Goal: Information Seeking & Learning: Learn about a topic

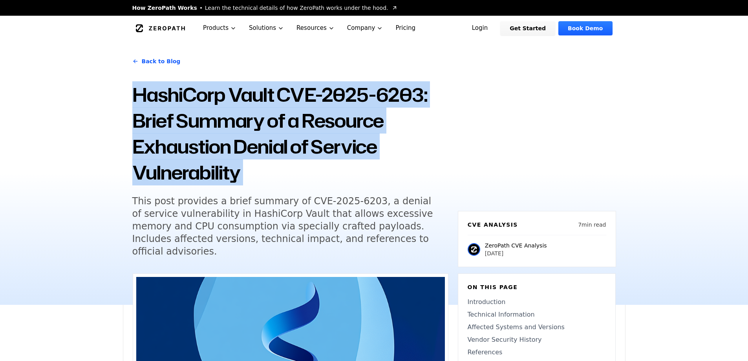
click at [188, 121] on h1 "HashiCorp Vault CVE-2025-6203: Brief Summary of a Resource Exhaustion Denial of…" at bounding box center [290, 134] width 316 height 104
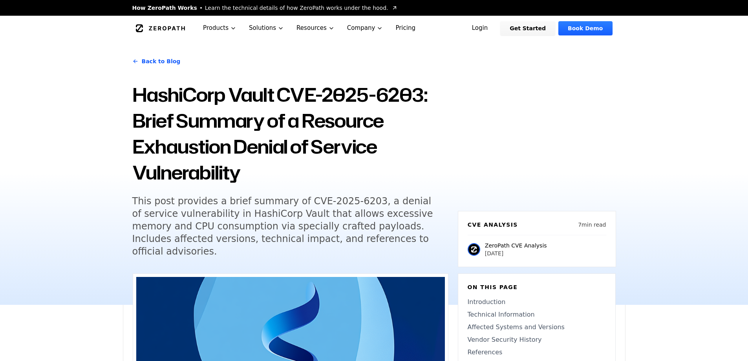
click at [247, 206] on h5 "This post provides a brief summary of CVE-2025-6203, a denial of service vulner…" at bounding box center [282, 226] width 301 height 63
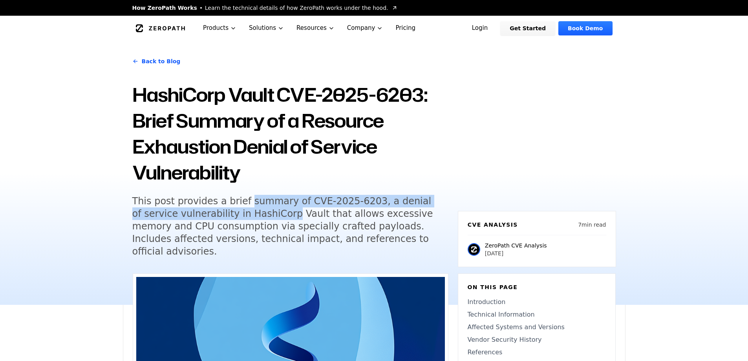
click at [247, 207] on h5 "This post provides a brief summary of CVE-2025-6203, a denial of service vulner…" at bounding box center [282, 226] width 301 height 63
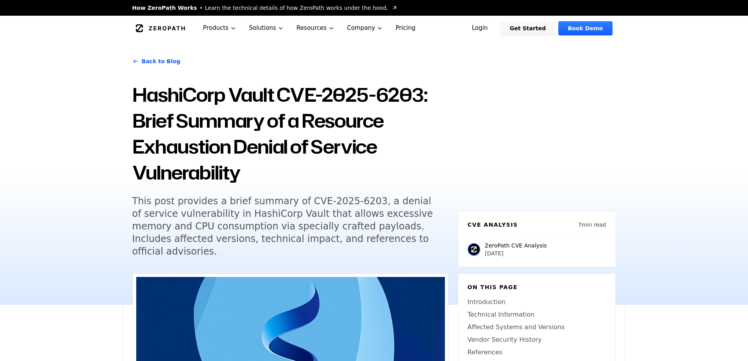
click at [261, 221] on h5 "This post provides a brief summary of CVE-2025-6203, a denial of service vulner…" at bounding box center [282, 226] width 301 height 63
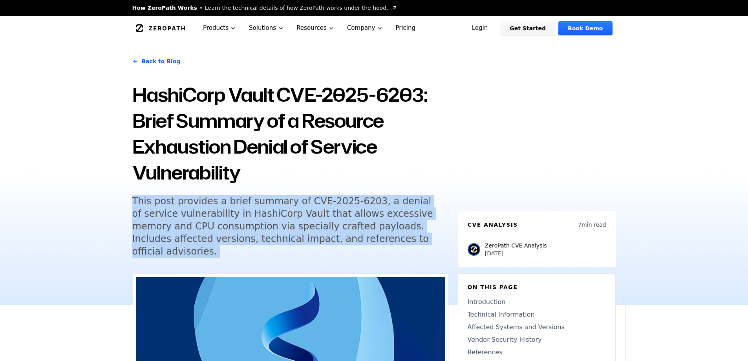
drag, startPoint x: 261, startPoint y: 221, endPoint x: 255, endPoint y: 218, distance: 7.1
click at [261, 221] on h5 "This post provides a brief summary of CVE-2025-6203, a denial of service vulner…" at bounding box center [282, 226] width 301 height 63
click at [252, 221] on h5 "This post provides a brief summary of CVE-2025-6203, a denial of service vulner…" at bounding box center [282, 226] width 301 height 63
click at [246, 221] on h5 "This post provides a brief summary of CVE-2025-6203, a denial of service vulner…" at bounding box center [282, 226] width 301 height 63
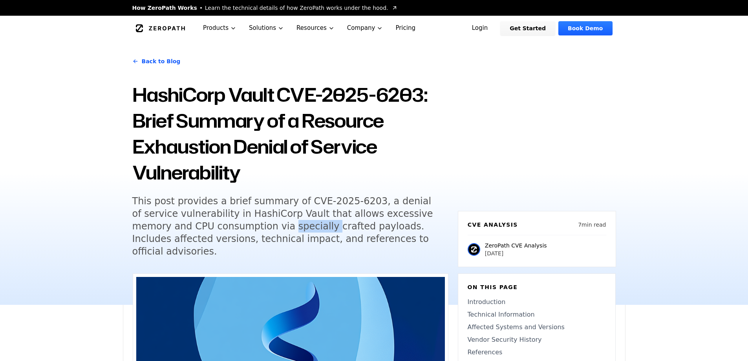
click at [246, 221] on h5 "This post provides a brief summary of CVE-2025-6203, a denial of service vulner…" at bounding box center [282, 226] width 301 height 63
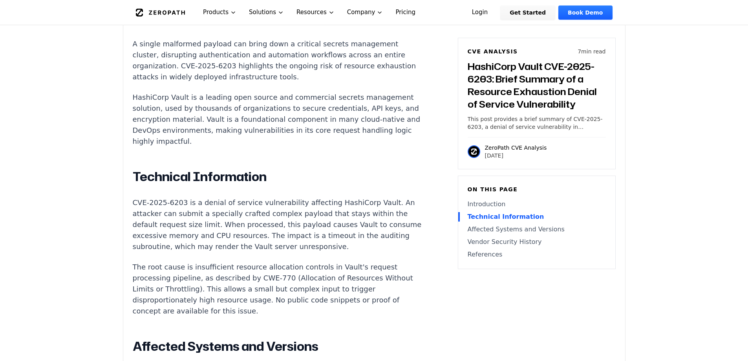
scroll to position [628, 0]
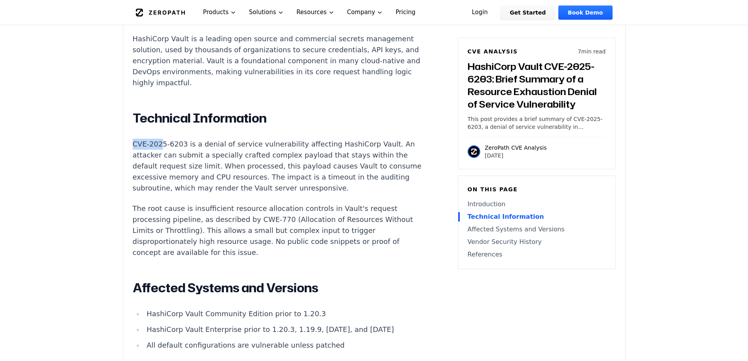
drag, startPoint x: 135, startPoint y: 122, endPoint x: 173, endPoint y: 126, distance: 37.8
click at [172, 139] on p "CVE-2025-6203 is a denial of service vulnerability affecting HashiCorp Vault. A…" at bounding box center [279, 166] width 292 height 55
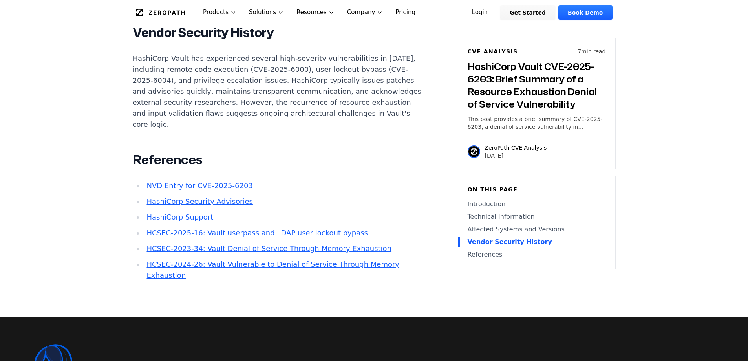
scroll to position [0, 0]
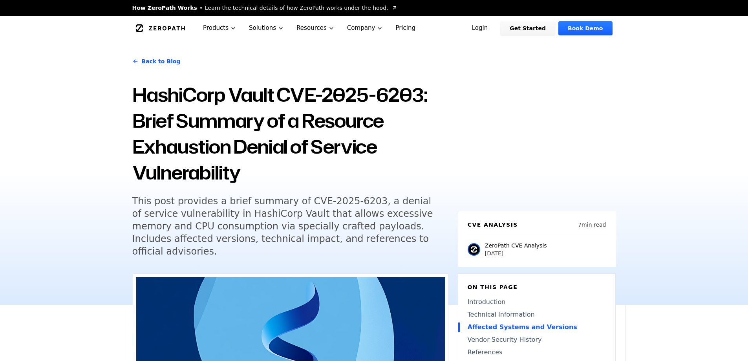
drag, startPoint x: 302, startPoint y: 315, endPoint x: 203, endPoint y: 116, distance: 221.9
